Goal: Communication & Community: Answer question/provide support

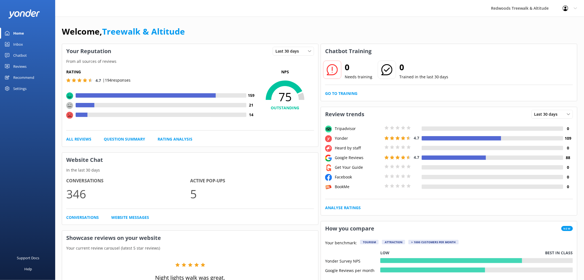
click at [20, 65] on div "Reviews" at bounding box center [19, 66] width 13 height 11
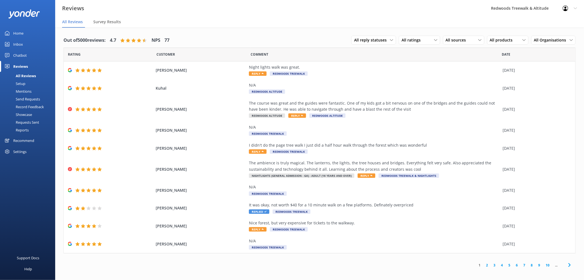
click at [26, 42] on link "Inbox" at bounding box center [27, 44] width 55 height 11
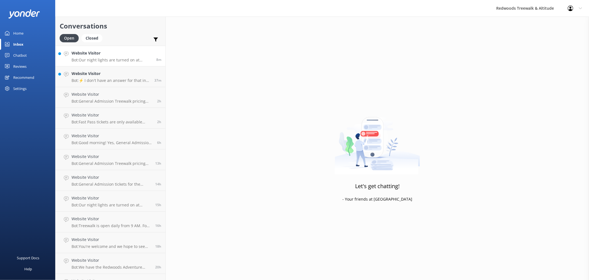
click at [109, 54] on h4 "Website Visitor" at bounding box center [112, 53] width 81 height 6
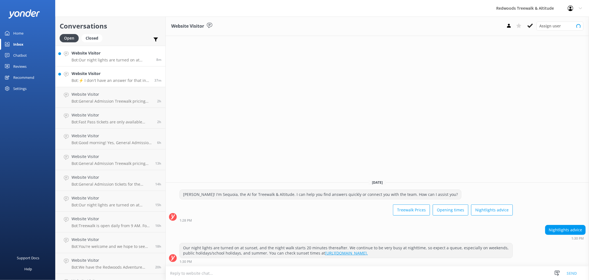
click at [100, 73] on h4 "Website Visitor" at bounding box center [111, 73] width 79 height 6
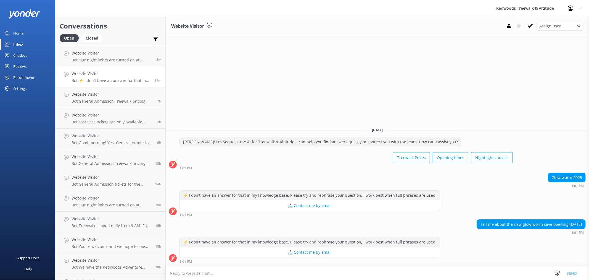
click at [39, 34] on link "Home" at bounding box center [27, 33] width 55 height 11
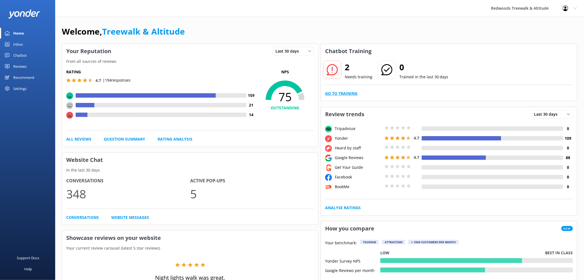
click at [341, 95] on link "Go to Training" at bounding box center [341, 93] width 32 height 6
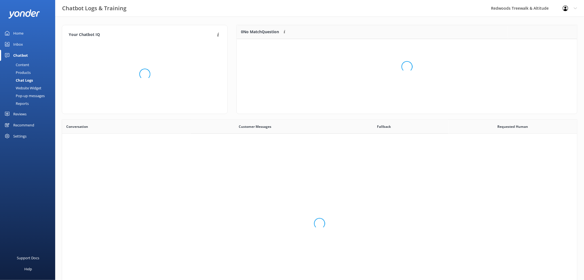
scroll to position [189, 511]
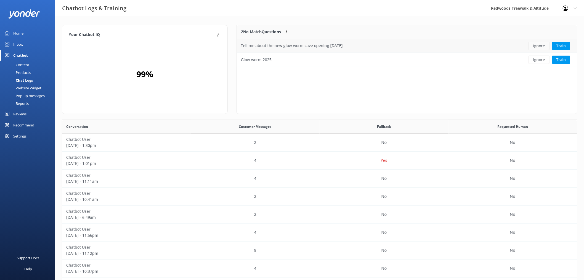
click at [541, 43] on button "Ignore" at bounding box center [539, 46] width 21 height 8
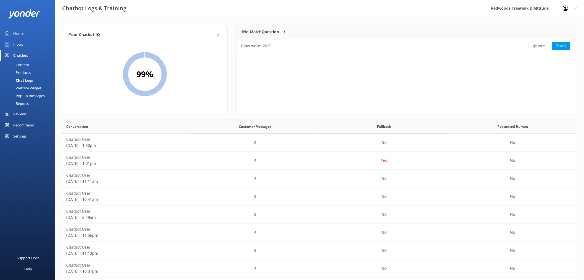
scroll to position [23, 336]
click at [539, 46] on button "Ignore" at bounding box center [539, 46] width 21 height 8
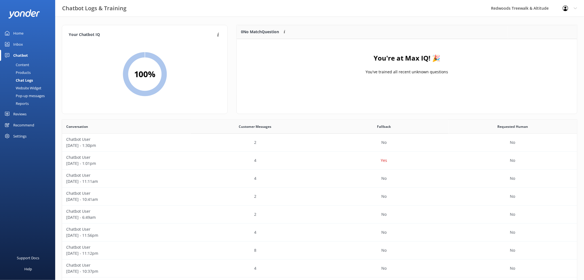
click at [21, 33] on div "Home" at bounding box center [18, 33] width 10 height 11
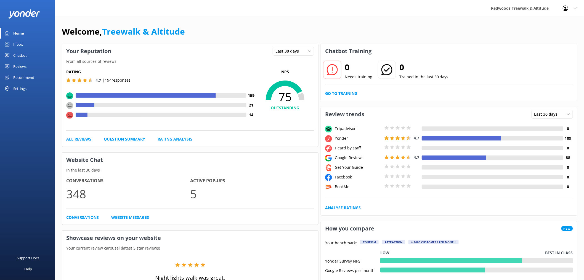
drag, startPoint x: 39, startPoint y: 68, endPoint x: 33, endPoint y: 57, distance: 13.1
click at [39, 68] on link "Reviews" at bounding box center [27, 66] width 55 height 11
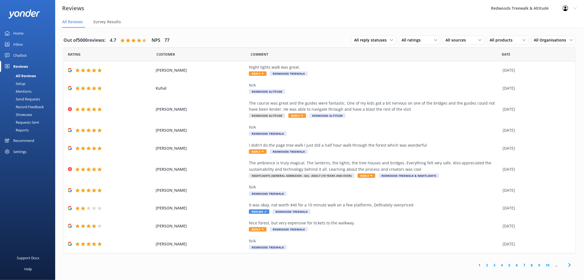
click at [27, 42] on link "Inbox" at bounding box center [27, 44] width 55 height 11
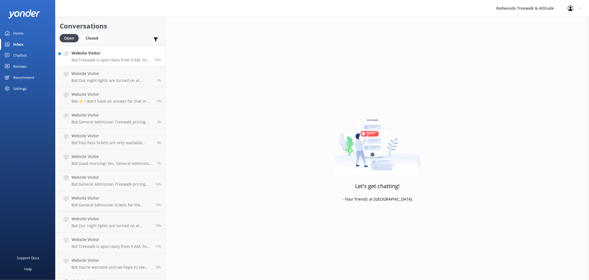
click at [107, 56] on h4 "Website Visitor" at bounding box center [111, 53] width 79 height 6
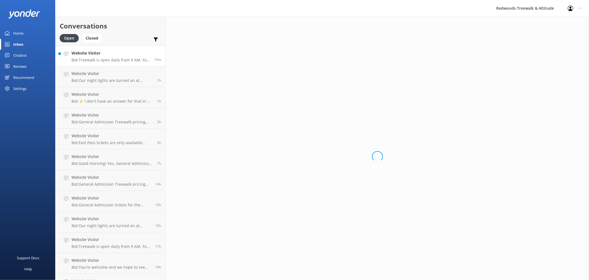
click at [35, 34] on link "Home" at bounding box center [27, 33] width 55 height 11
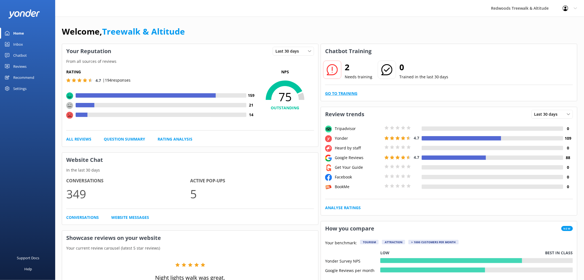
click at [348, 95] on link "Go to Training" at bounding box center [341, 93] width 32 height 6
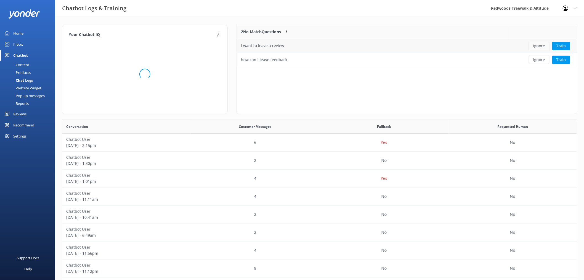
scroll to position [37, 336]
click at [545, 48] on button "Ignore" at bounding box center [539, 46] width 21 height 8
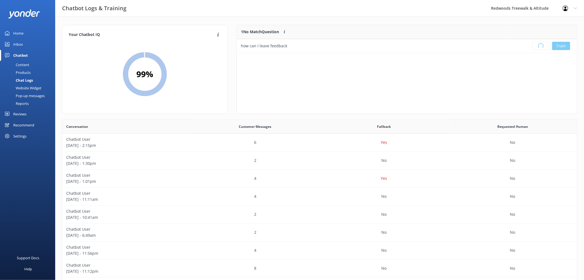
scroll to position [64, 336]
click at [22, 39] on div "Inbox" at bounding box center [18, 44] width 10 height 11
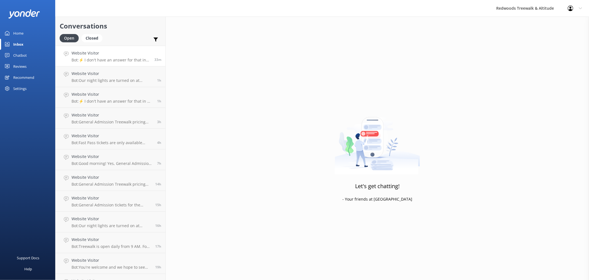
click at [121, 56] on h4 "Website Visitor" at bounding box center [111, 53] width 79 height 6
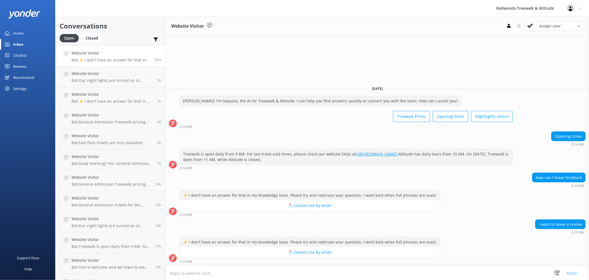
click at [31, 35] on link "Home" at bounding box center [27, 33] width 55 height 11
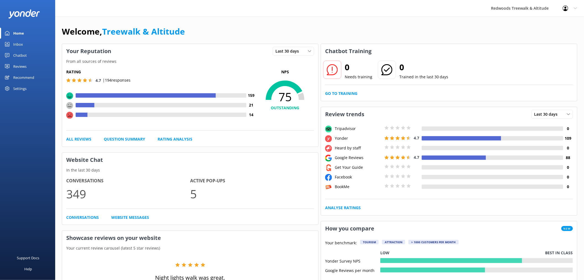
click at [27, 65] on link "Reviews" at bounding box center [27, 66] width 55 height 11
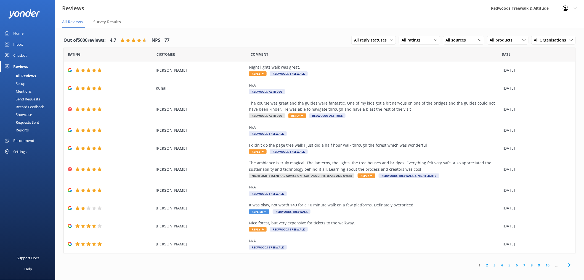
click at [27, 31] on link "Home" at bounding box center [27, 33] width 55 height 11
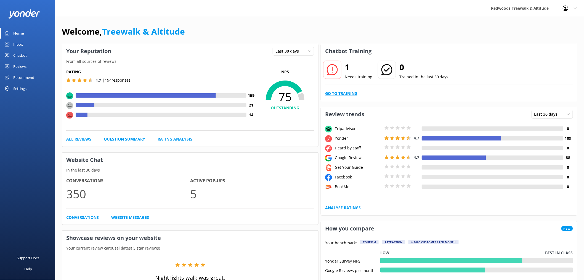
click at [349, 92] on link "Go to Training" at bounding box center [341, 93] width 32 height 6
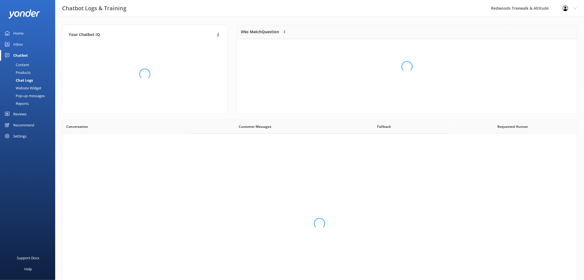
scroll to position [23, 336]
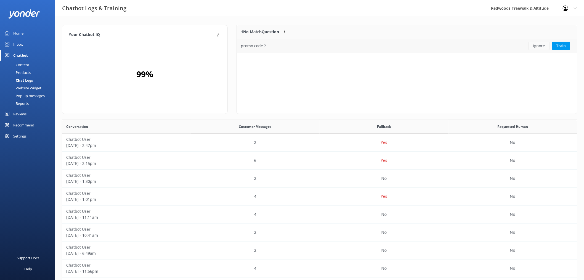
click at [542, 45] on button "Ignore" at bounding box center [539, 46] width 21 height 8
click at [30, 40] on link "Inbox" at bounding box center [27, 44] width 55 height 11
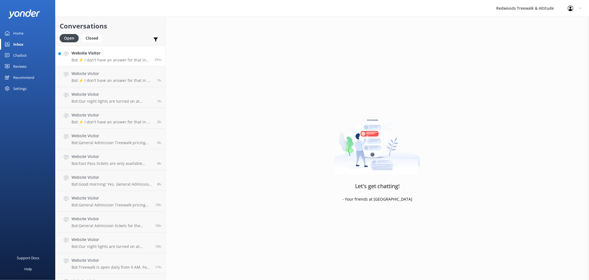
click at [131, 58] on p "Bot: ⚡ I don't have an answer for that in my knowledge base. Please try and rep…" at bounding box center [111, 59] width 79 height 5
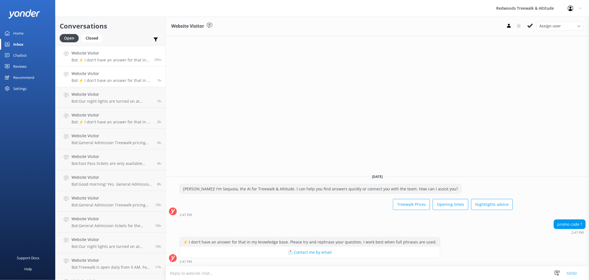
click at [122, 75] on h4 "Website Visitor" at bounding box center [112, 73] width 81 height 6
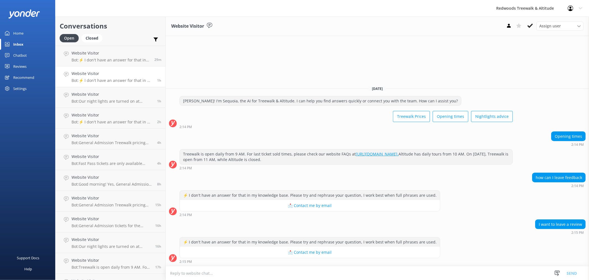
click at [28, 32] on link "Home" at bounding box center [27, 33] width 55 height 11
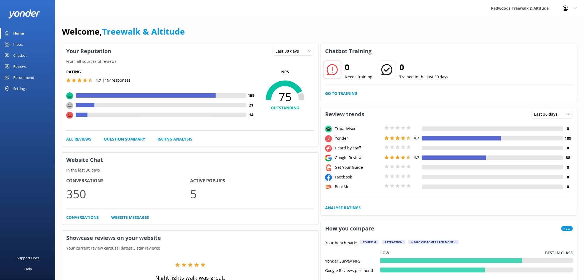
click at [15, 64] on div "Reviews" at bounding box center [19, 66] width 13 height 11
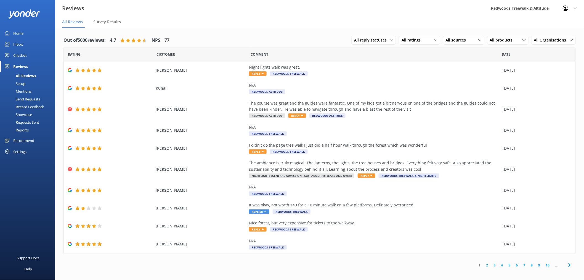
click at [25, 33] on link "Home" at bounding box center [27, 33] width 55 height 11
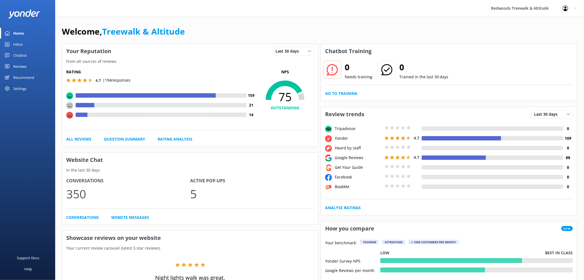
click at [44, 65] on link "Reviews" at bounding box center [27, 66] width 55 height 11
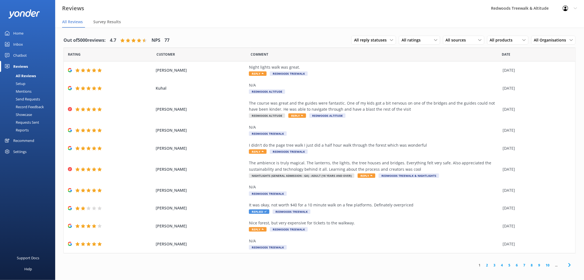
click at [39, 44] on link "Inbox" at bounding box center [27, 44] width 55 height 11
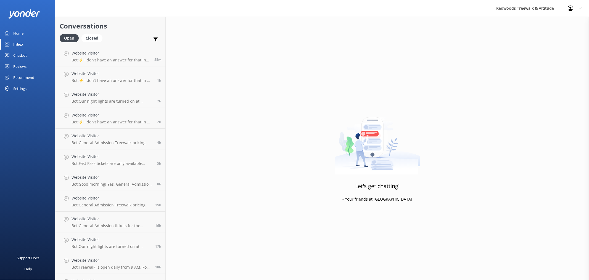
click at [32, 29] on link "Home" at bounding box center [27, 33] width 55 height 11
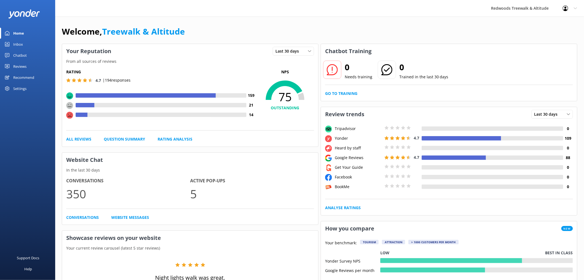
click at [24, 68] on div "Reviews" at bounding box center [19, 66] width 13 height 11
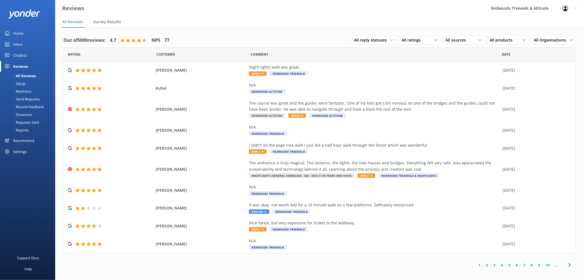
click at [24, 43] on link "Inbox" at bounding box center [27, 44] width 55 height 11
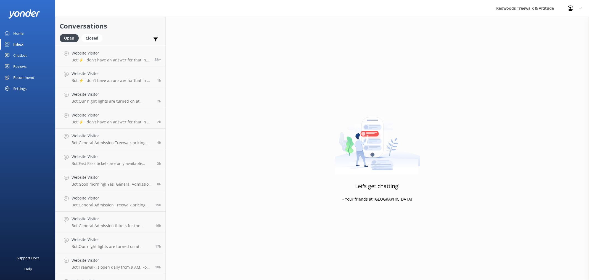
click at [23, 35] on div "Home" at bounding box center [18, 33] width 10 height 11
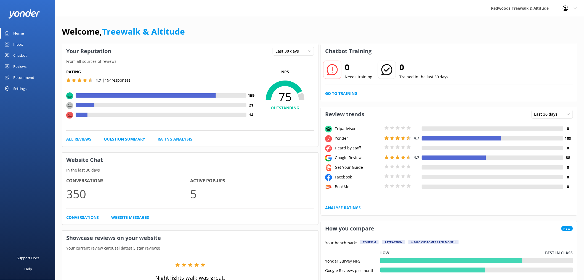
click at [18, 61] on div "Reviews" at bounding box center [19, 66] width 13 height 11
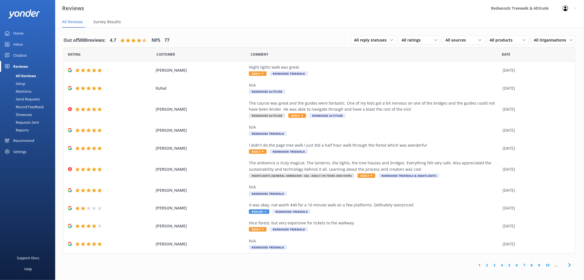
click at [19, 31] on div "Home" at bounding box center [18, 33] width 10 height 11
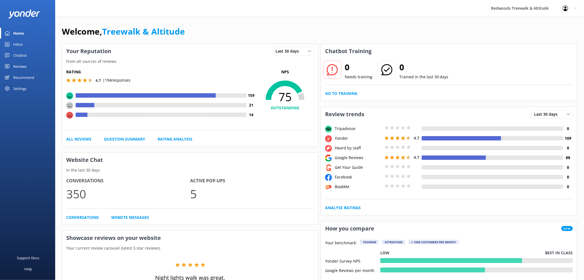
click at [27, 65] on link "Reviews" at bounding box center [27, 66] width 55 height 11
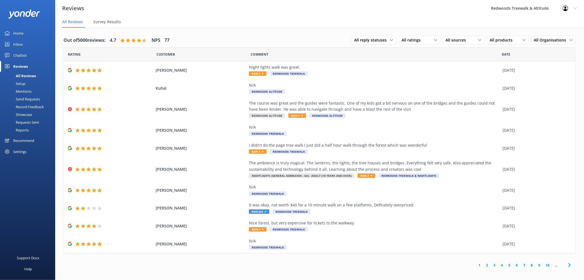
click at [29, 42] on link "Inbox" at bounding box center [27, 44] width 55 height 11
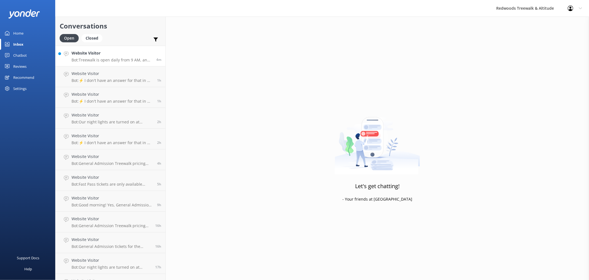
click at [96, 58] on p "Bot: Treewalk is open daily from 9 AM, and for the last ticket sold times, plea…" at bounding box center [112, 59] width 81 height 5
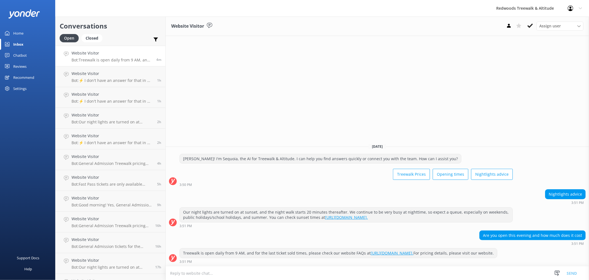
click at [27, 29] on link "Home" at bounding box center [27, 33] width 55 height 11
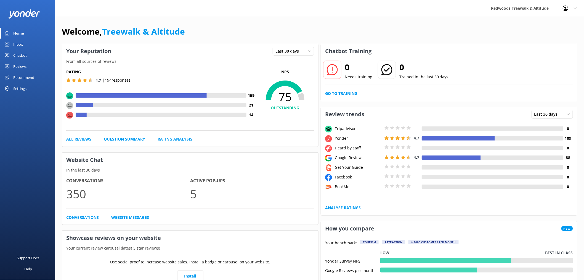
click at [28, 67] on link "Reviews" at bounding box center [27, 66] width 55 height 11
